Goal: Navigation & Orientation: Find specific page/section

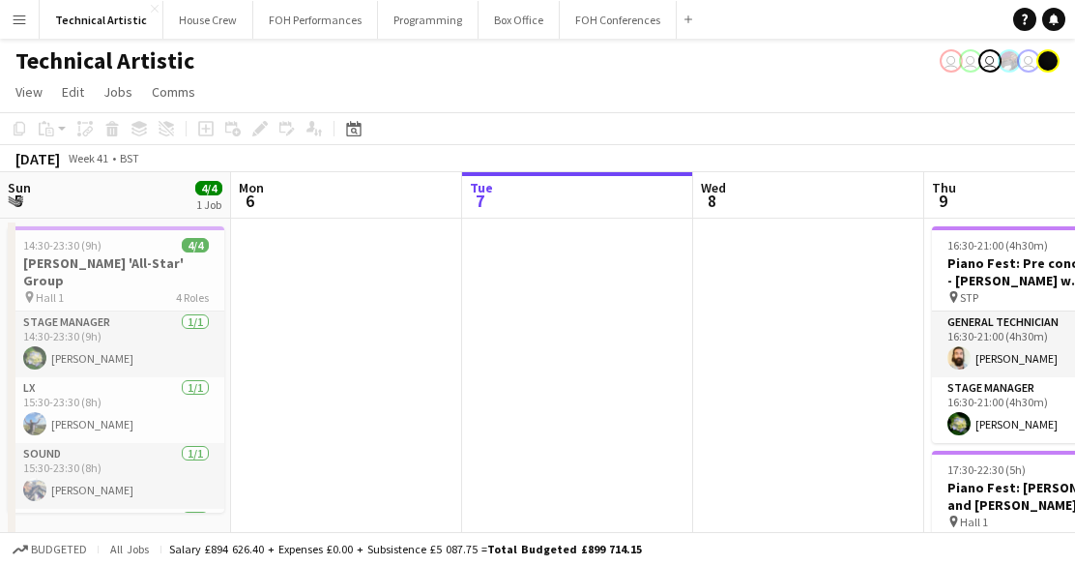
scroll to position [0, 716]
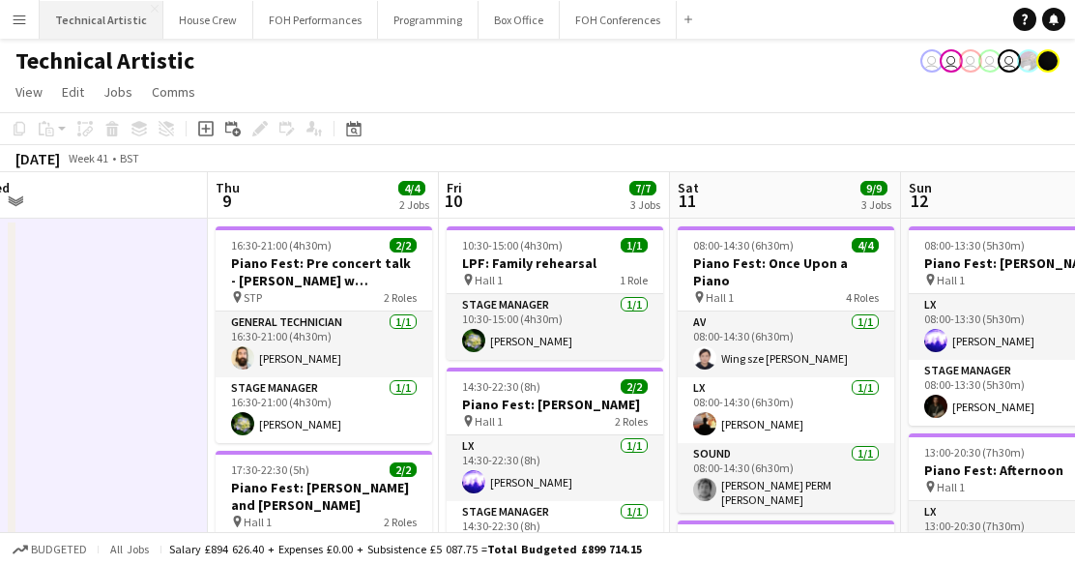
click at [89, 33] on button "Technical Artistic Close" at bounding box center [102, 20] width 124 height 38
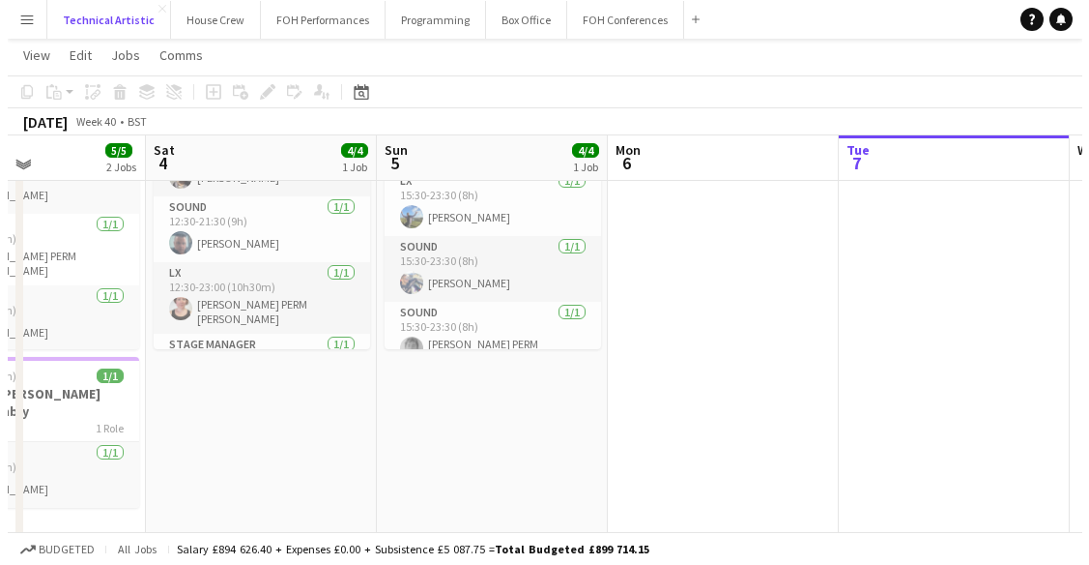
scroll to position [0, 0]
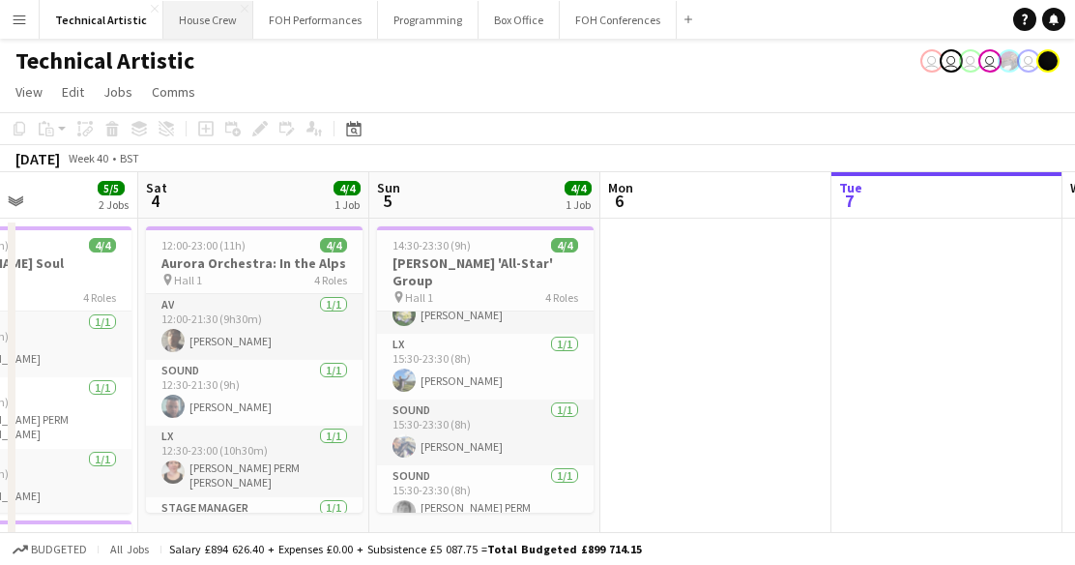
click at [190, 29] on button "House Crew Close" at bounding box center [208, 20] width 90 height 38
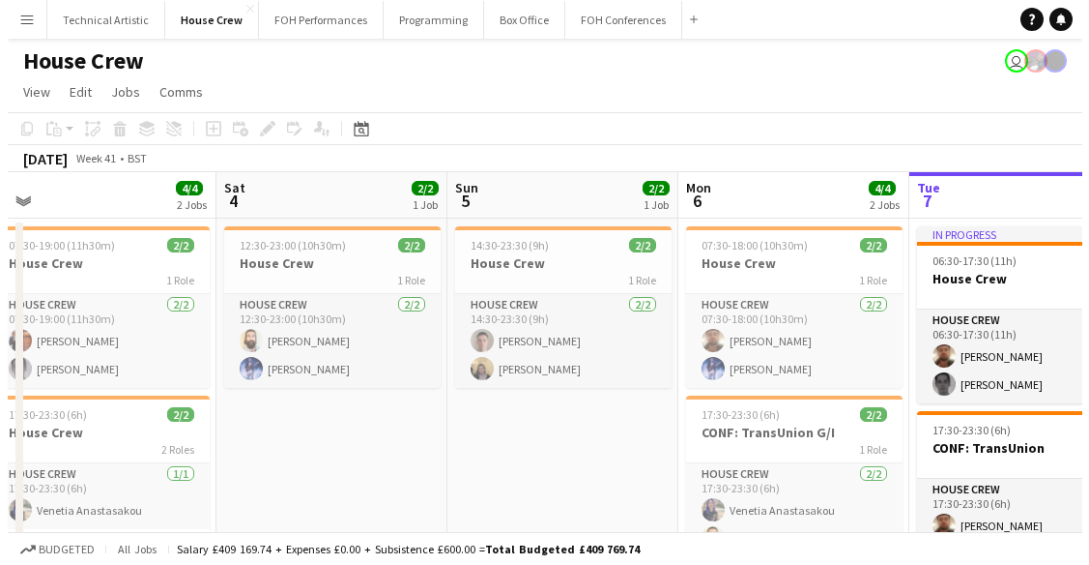
scroll to position [0, 482]
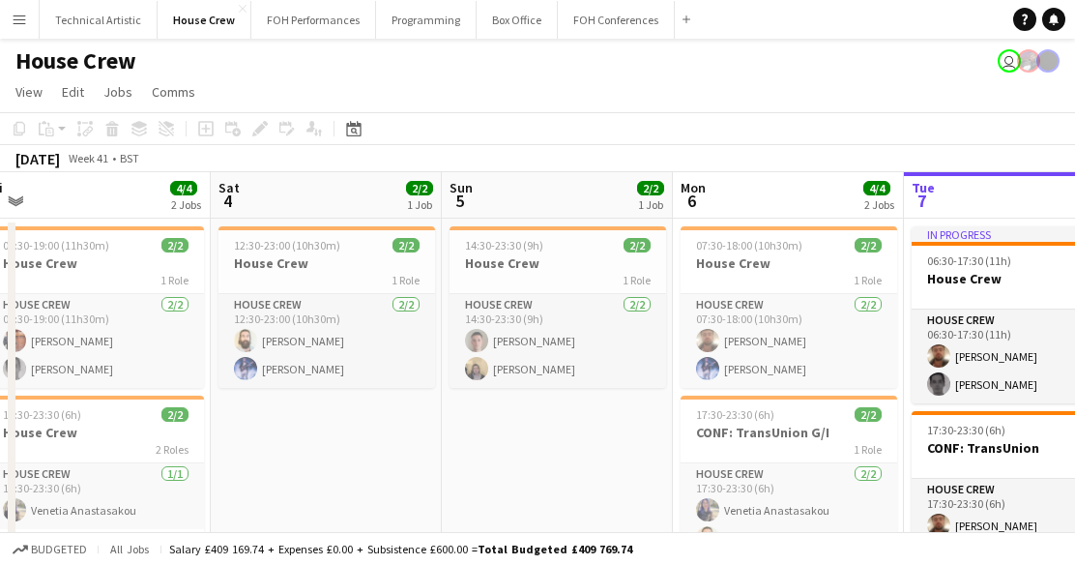
drag, startPoint x: 207, startPoint y: 239, endPoint x: 880, endPoint y: 224, distance: 672.9
click at [880, 224] on app-calendar-viewport "Wed 1 4/4 2 Jobs Thu 2 2/2 1 Job Fri 3 4/4 2 Jobs Sat 4 2/2 1 Job Sun 5 2/2 1 J…" at bounding box center [537, 487] width 1075 height 630
click at [300, 42] on div "House Crew user" at bounding box center [537, 57] width 1075 height 37
click at [290, 24] on button "FOH Performances Close" at bounding box center [313, 20] width 125 height 38
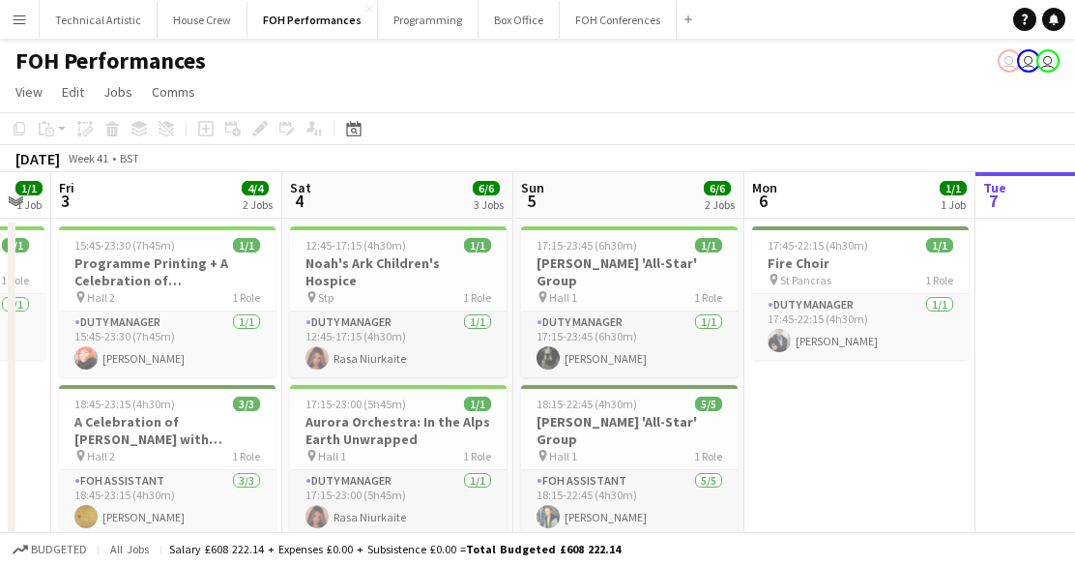
scroll to position [0, 591]
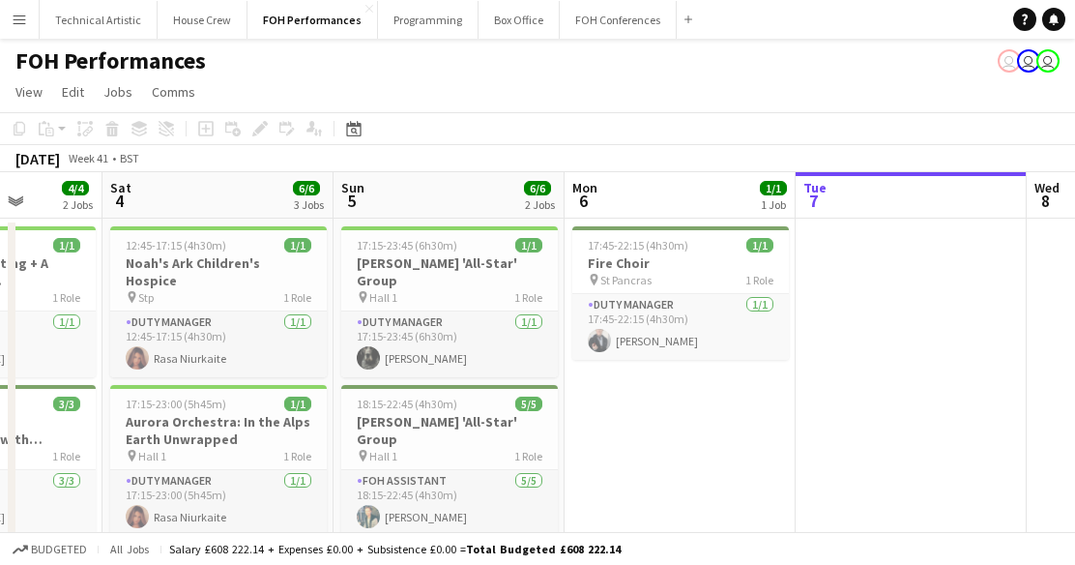
drag, startPoint x: 304, startPoint y: 353, endPoint x: 869, endPoint y: 330, distance: 565.0
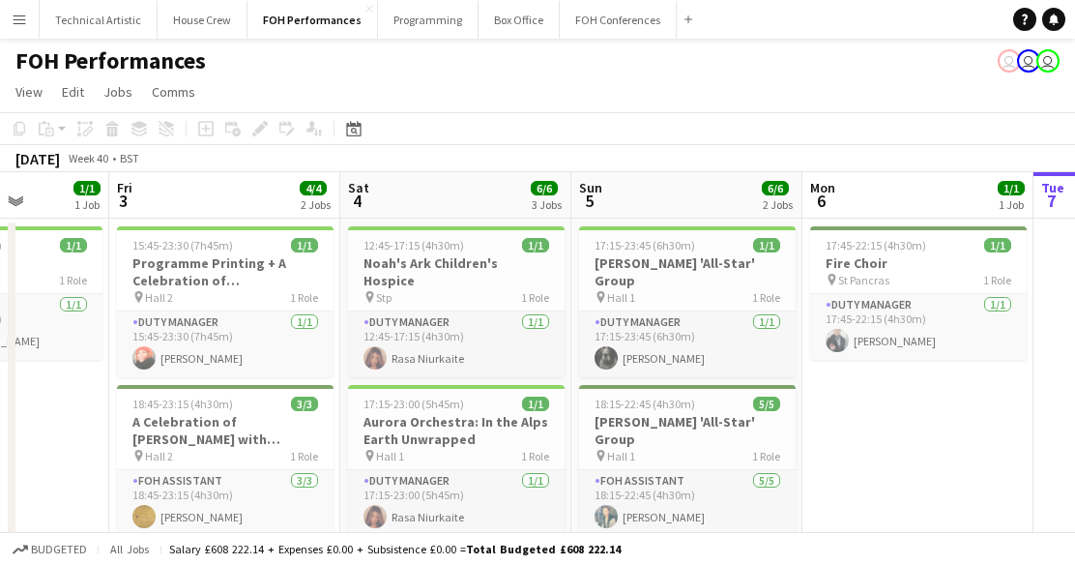
scroll to position [0, 586]
drag, startPoint x: 681, startPoint y: 454, endPoint x: 916, endPoint y: 424, distance: 237.8
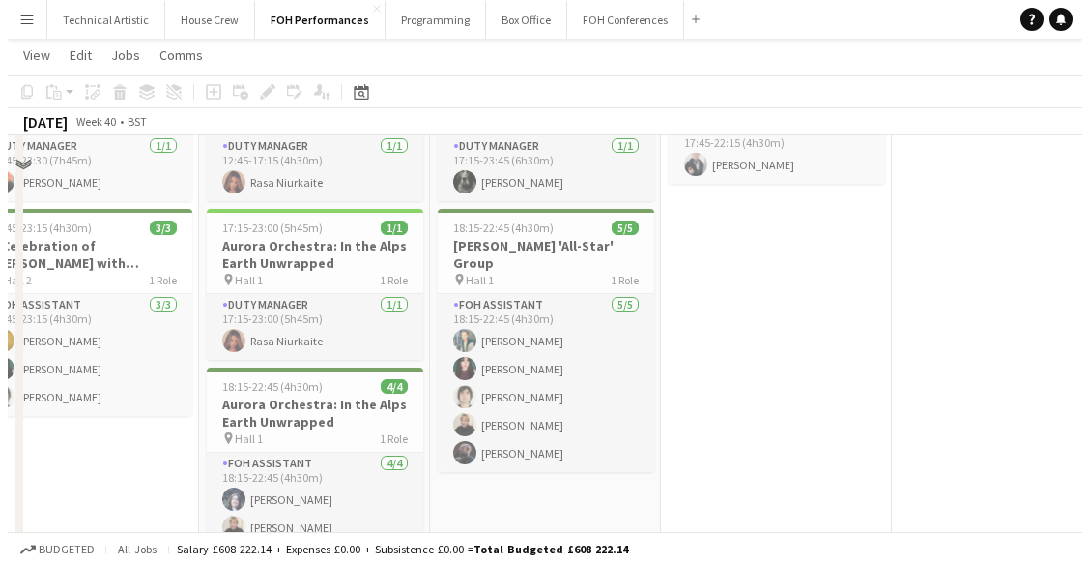
scroll to position [0, 0]
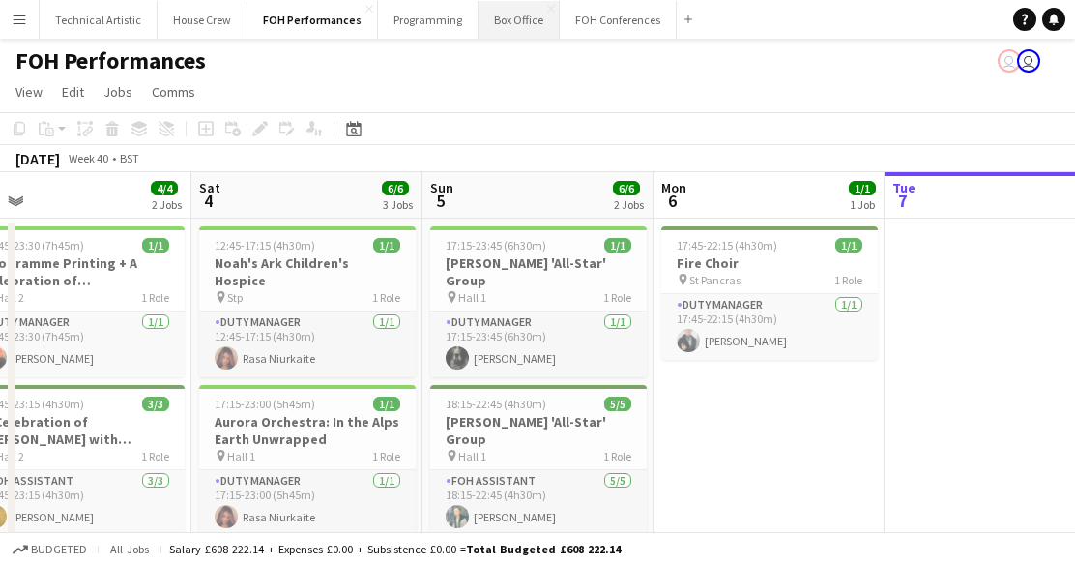
click at [497, 31] on button "Box Office Close" at bounding box center [518, 20] width 81 height 38
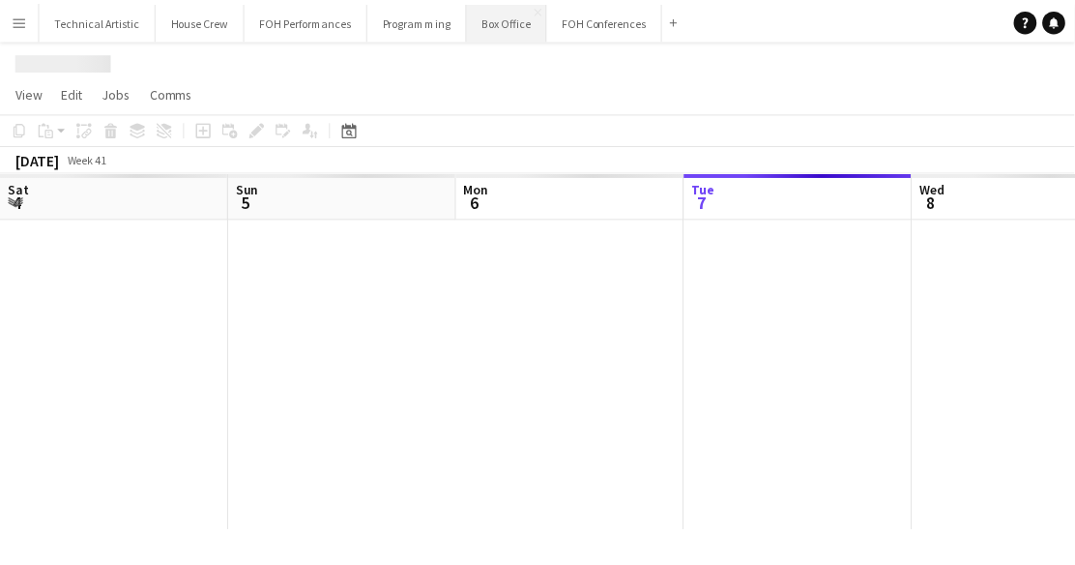
scroll to position [0, 462]
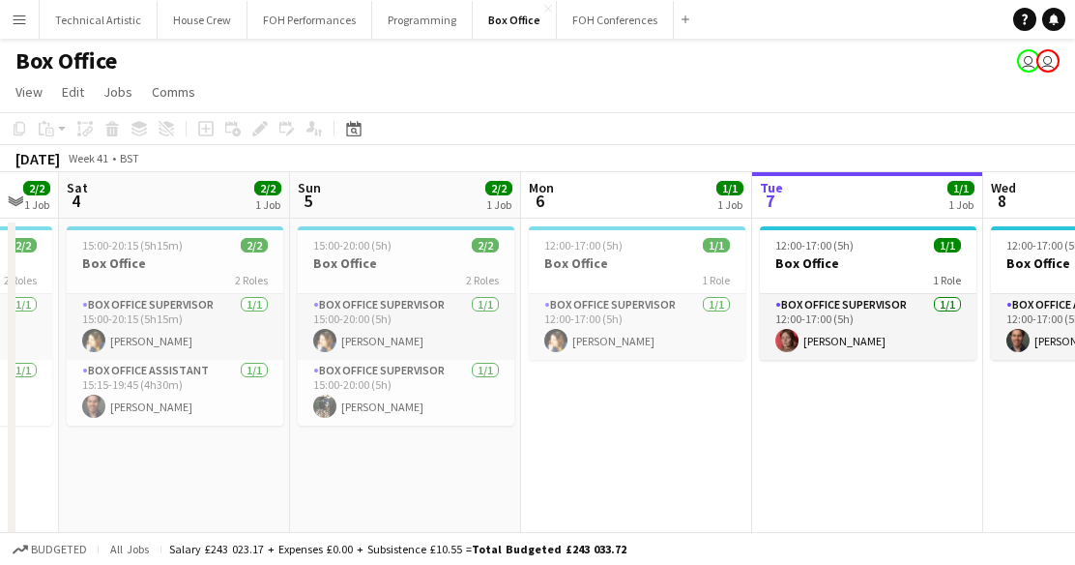
drag, startPoint x: 288, startPoint y: 441, endPoint x: 812, endPoint y: 407, distance: 525.0
click at [812, 407] on app-calendar-viewport "Thu 2 1/1 1 Job Fri 3 2/2 1 Job Sat 4 2/2 1 Job Sun 5 2/2 1 Job Mon 6 1/1 1 Job…" at bounding box center [537, 406] width 1075 height 468
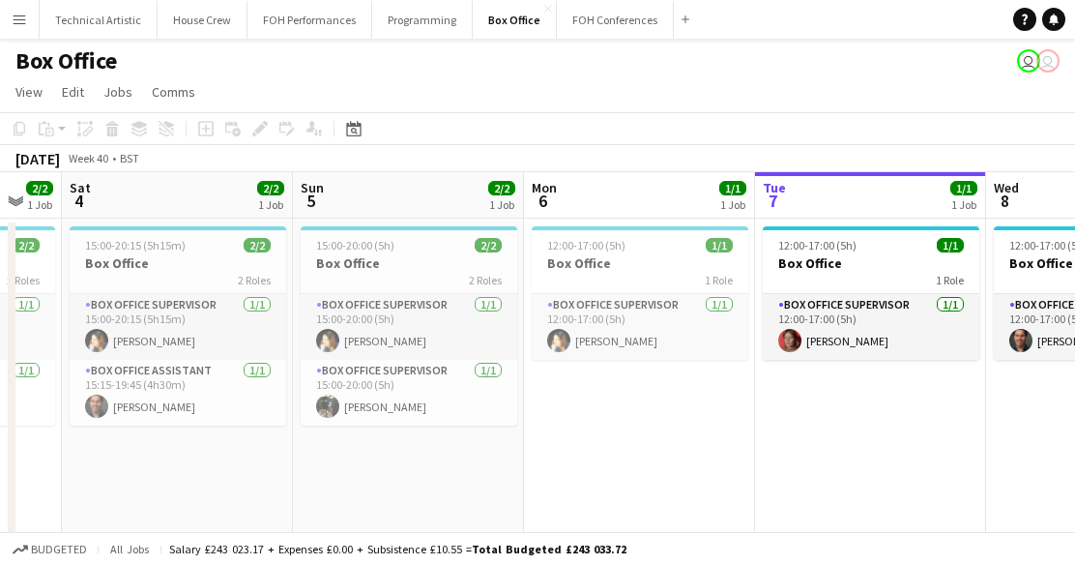
click at [606, 61] on div "Box Office user user" at bounding box center [537, 57] width 1075 height 37
